Goal: Task Accomplishment & Management: Manage account settings

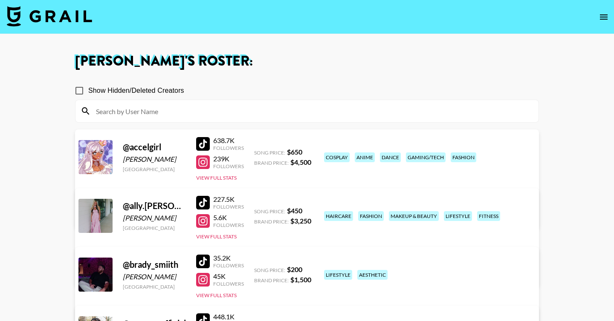
click at [75, 90] on input "Show Hidden/Deleted Creators" at bounding box center [79, 91] width 18 height 18
checkbox input "true"
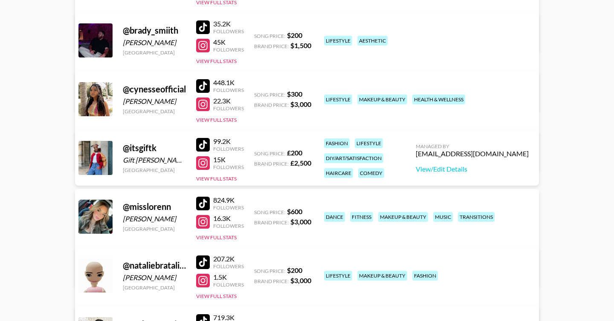
scroll to position [508, 0]
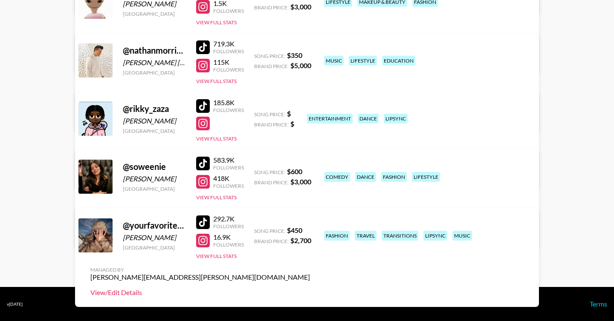
click at [310, 289] on link "View/Edit Details" at bounding box center [199, 293] width 219 height 9
click at [310, 230] on link "View/Edit Details" at bounding box center [199, 234] width 219 height 9
click at [310, 171] on link "View/Edit Details" at bounding box center [199, 175] width 219 height 9
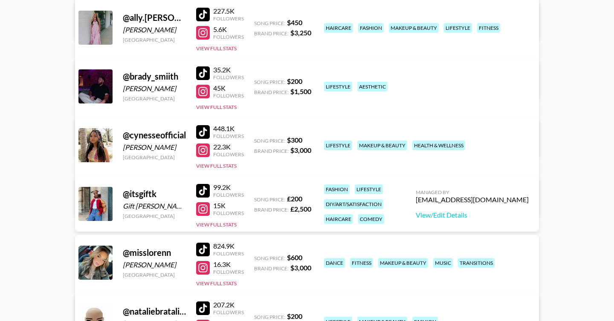
scroll to position [0, 0]
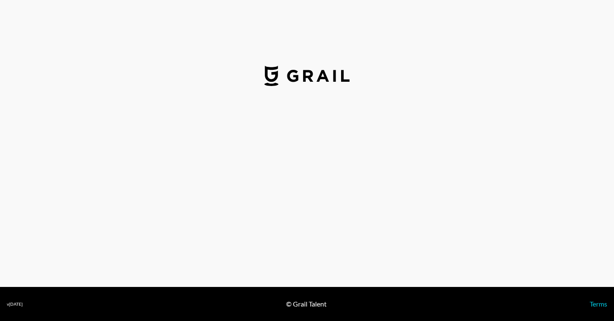
select select "USD"
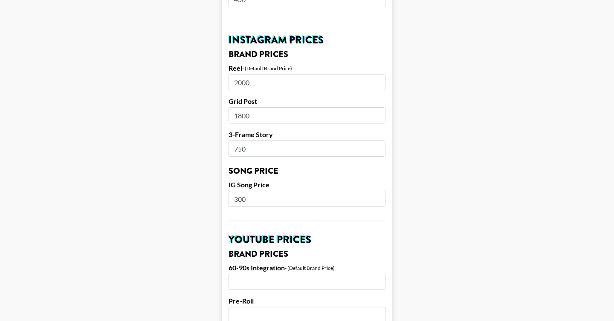
scroll to position [835, 0]
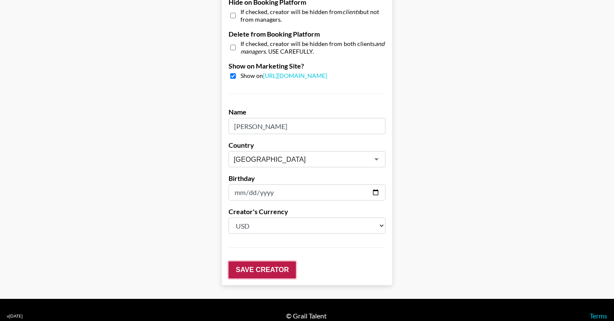
click at [251, 262] on input "Save Creator" at bounding box center [261, 270] width 67 height 17
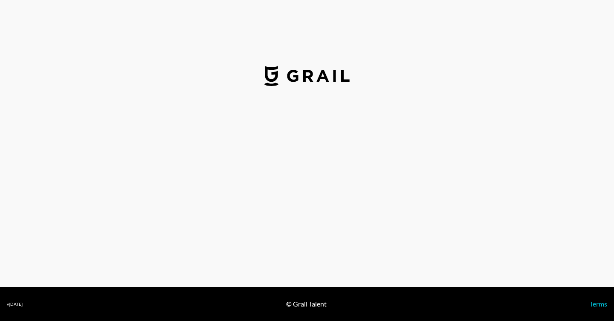
select select "USD"
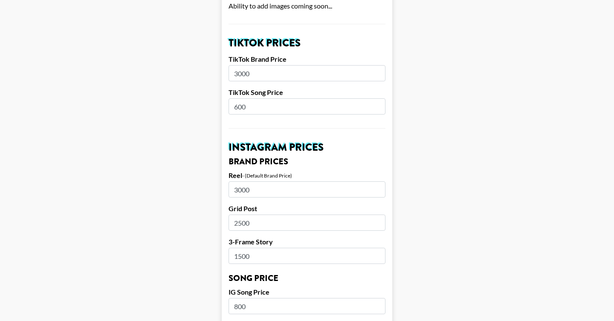
scroll to position [291, 0]
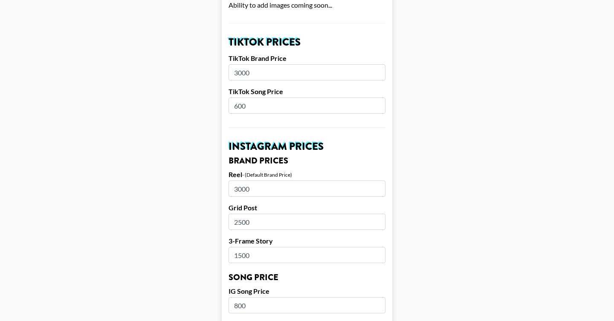
click at [241, 181] on input "3000" at bounding box center [306, 189] width 157 height 16
type input "3500"
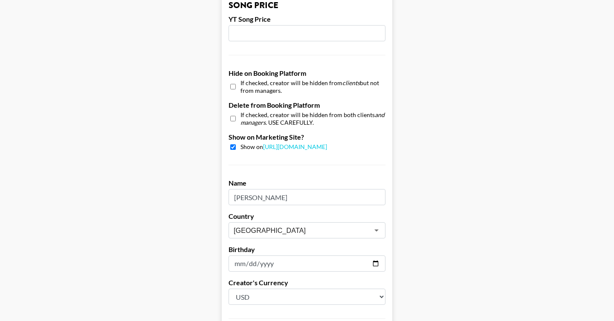
scroll to position [752, 0]
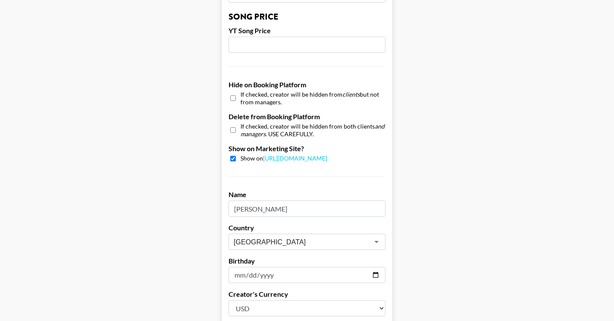
click at [252, 267] on input "2001-04-21" at bounding box center [306, 275] width 157 height 16
type input "2001-04-23"
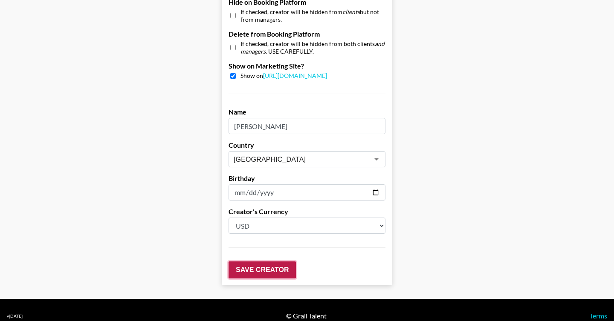
click at [272, 262] on input "Save Creator" at bounding box center [261, 270] width 67 height 17
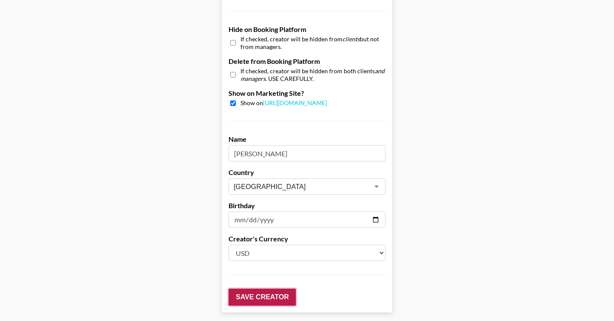
scroll to position [862, 0]
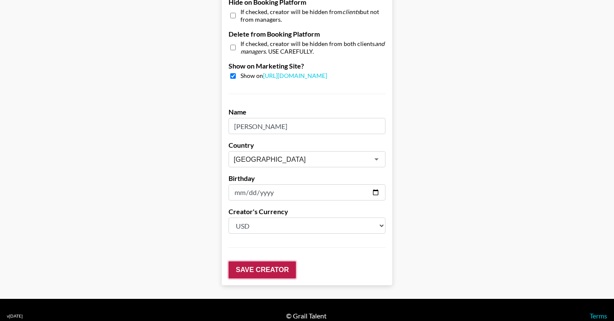
click at [272, 262] on input "Save Creator" at bounding box center [261, 270] width 67 height 17
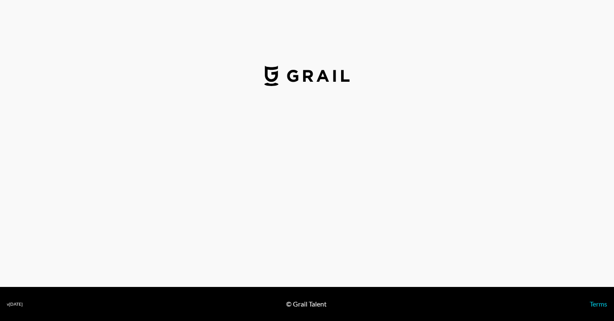
select select "USD"
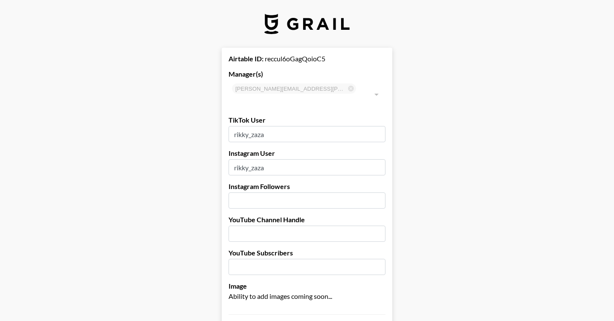
click at [288, 193] on input "number" at bounding box center [306, 201] width 157 height 16
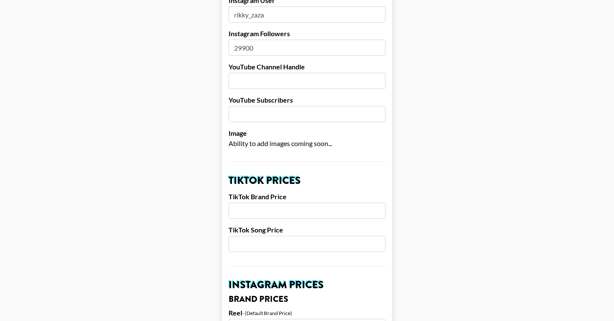
scroll to position [169, 0]
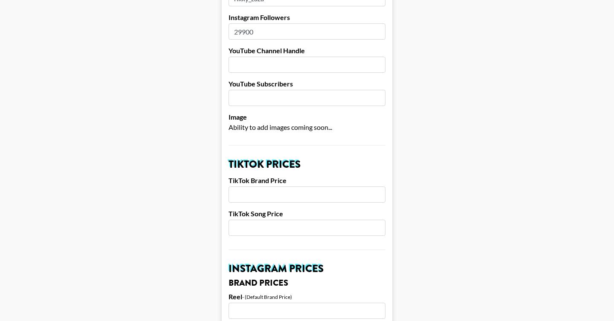
type input "29900"
click at [272, 187] on input "number" at bounding box center [306, 195] width 157 height 16
type input "1900"
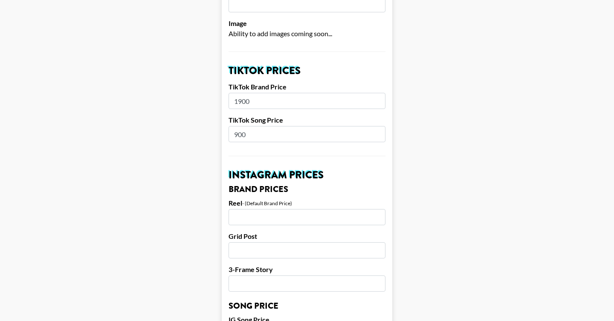
scroll to position [267, 0]
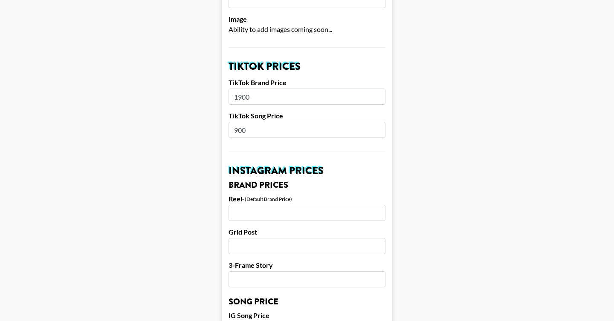
type input "900"
click at [262, 205] on input "number" at bounding box center [306, 213] width 157 height 16
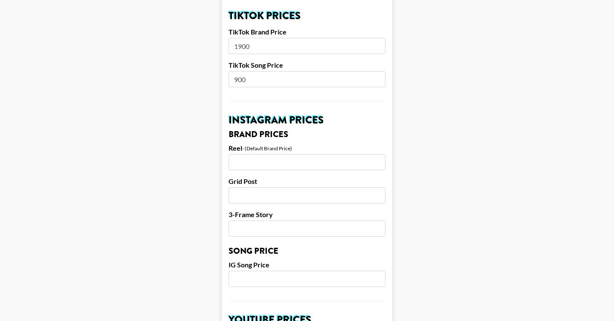
scroll to position [332, 0]
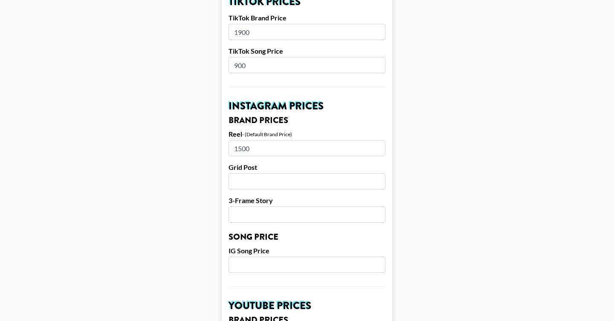
type input "1500"
type input "900"
type input "800"
type input "750"
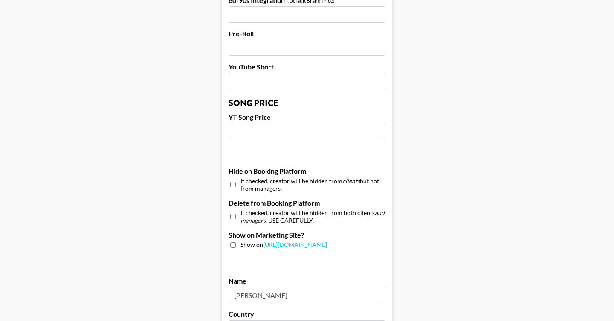
scroll to position [687, 0]
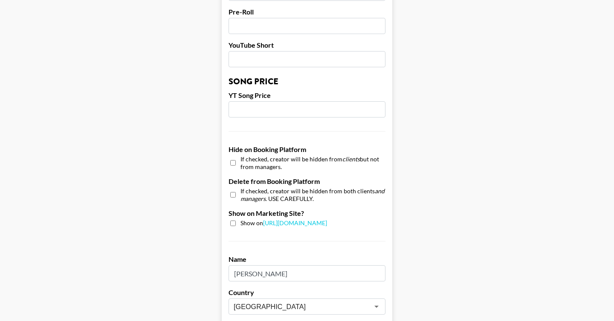
click at [233, 221] on input "checkbox" at bounding box center [233, 224] width 6 height 6
checkbox input "true"
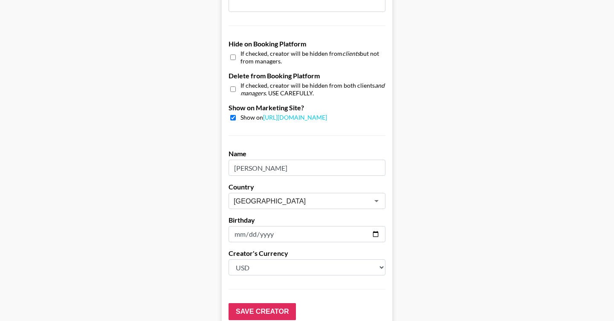
scroll to position [795, 0]
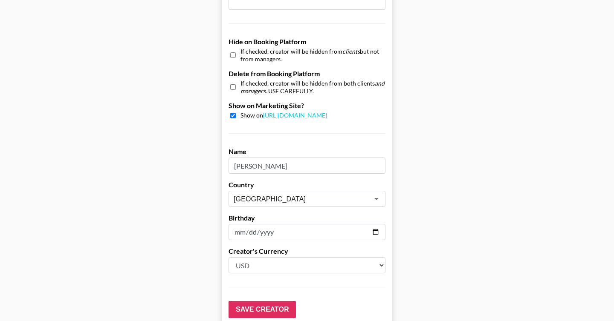
click at [285, 225] on input "date" at bounding box center [306, 232] width 157 height 16
click at [370, 224] on input "date" at bounding box center [306, 232] width 157 height 16
click at [373, 224] on input "date" at bounding box center [306, 232] width 157 height 16
click at [268, 224] on input "2025-08-13" at bounding box center [306, 232] width 157 height 16
type input "2005-08-13"
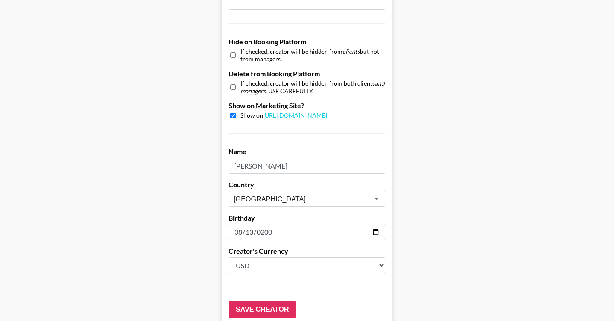
click at [282, 301] on input "Save Creator" at bounding box center [261, 309] width 67 height 17
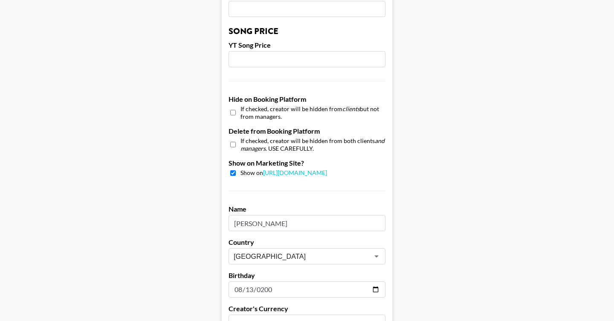
scroll to position [862, 0]
